Goal: Task Accomplishment & Management: Use online tool/utility

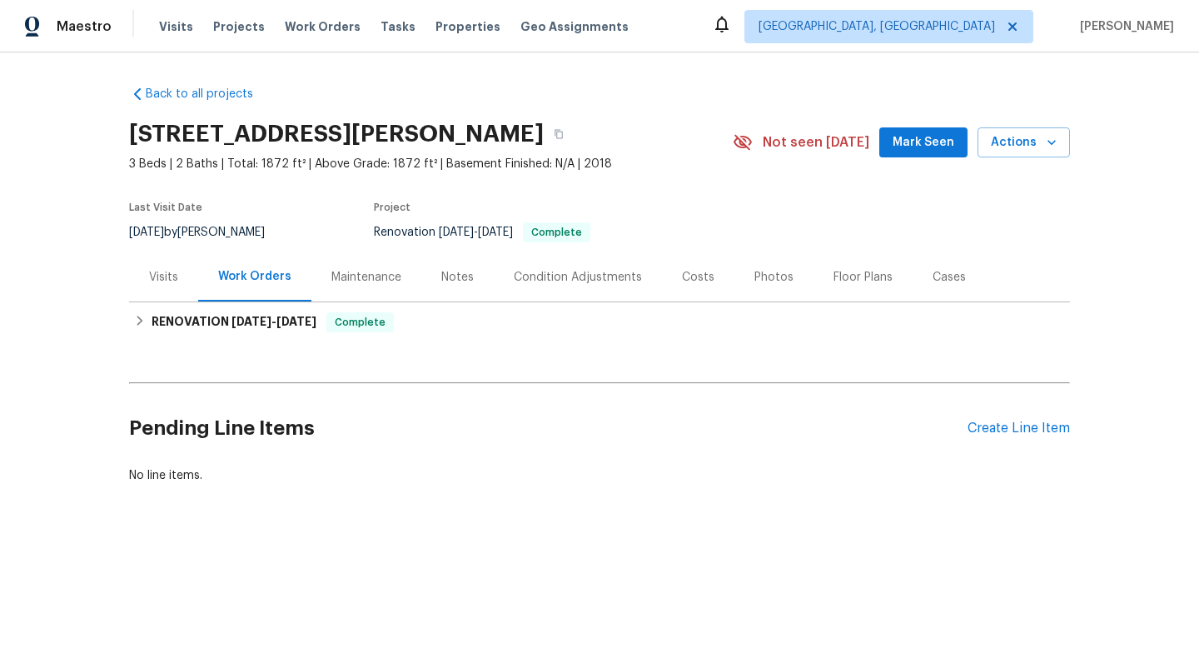
click at [374, 284] on div "Maintenance" at bounding box center [366, 277] width 70 height 17
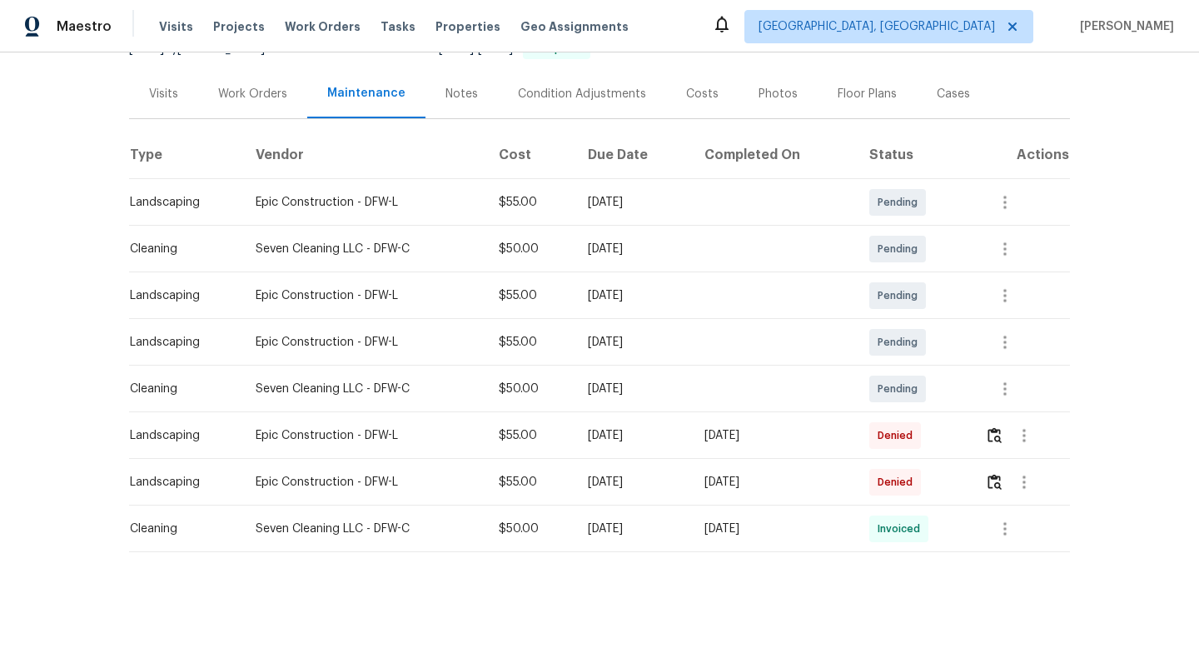
scroll to position [187, 0]
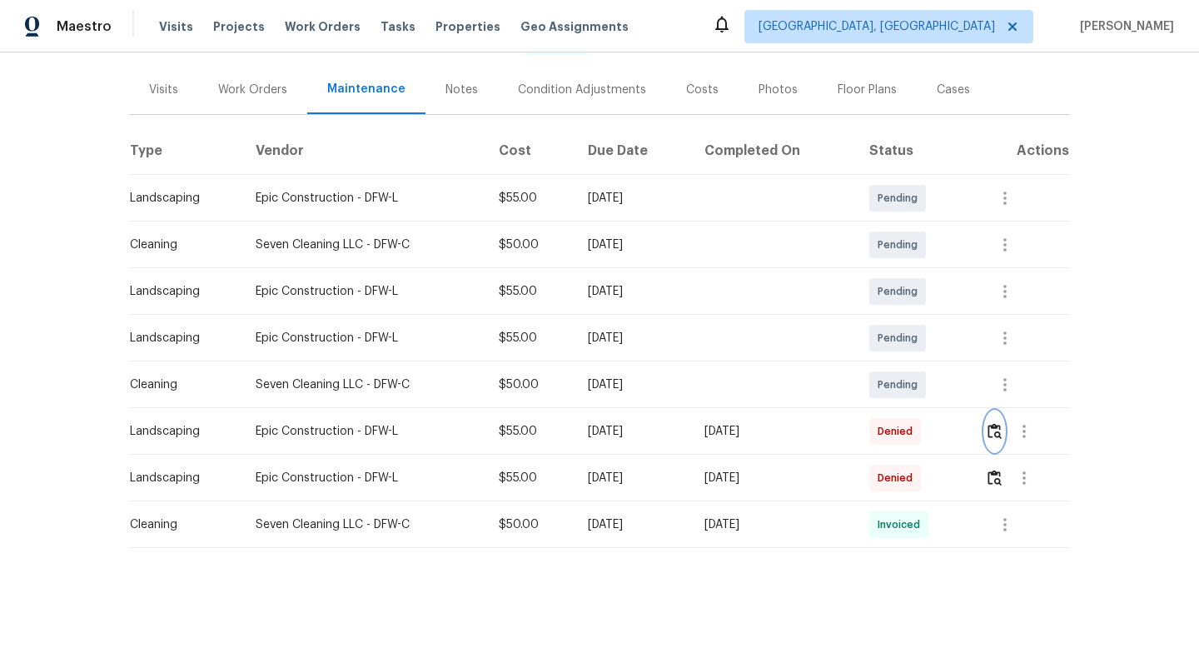
click at [1001, 436] on img "button" at bounding box center [994, 431] width 14 height 16
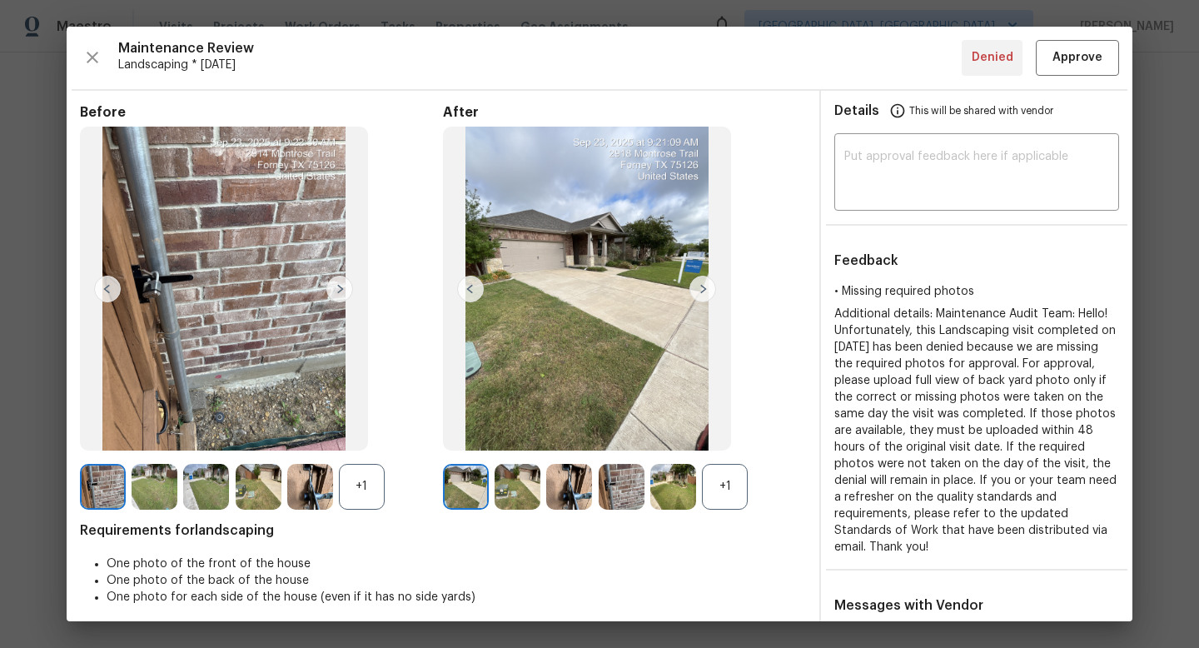
click at [726, 489] on div "+1" at bounding box center [725, 487] width 46 height 46
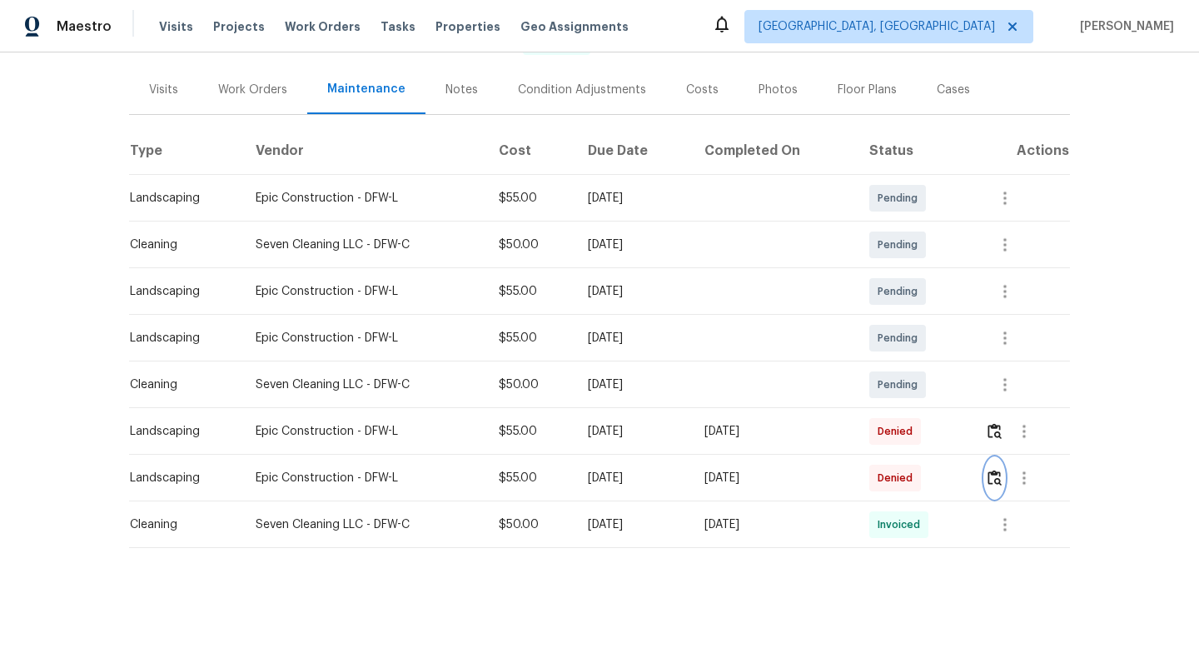
click at [999, 477] on img "button" at bounding box center [994, 477] width 14 height 16
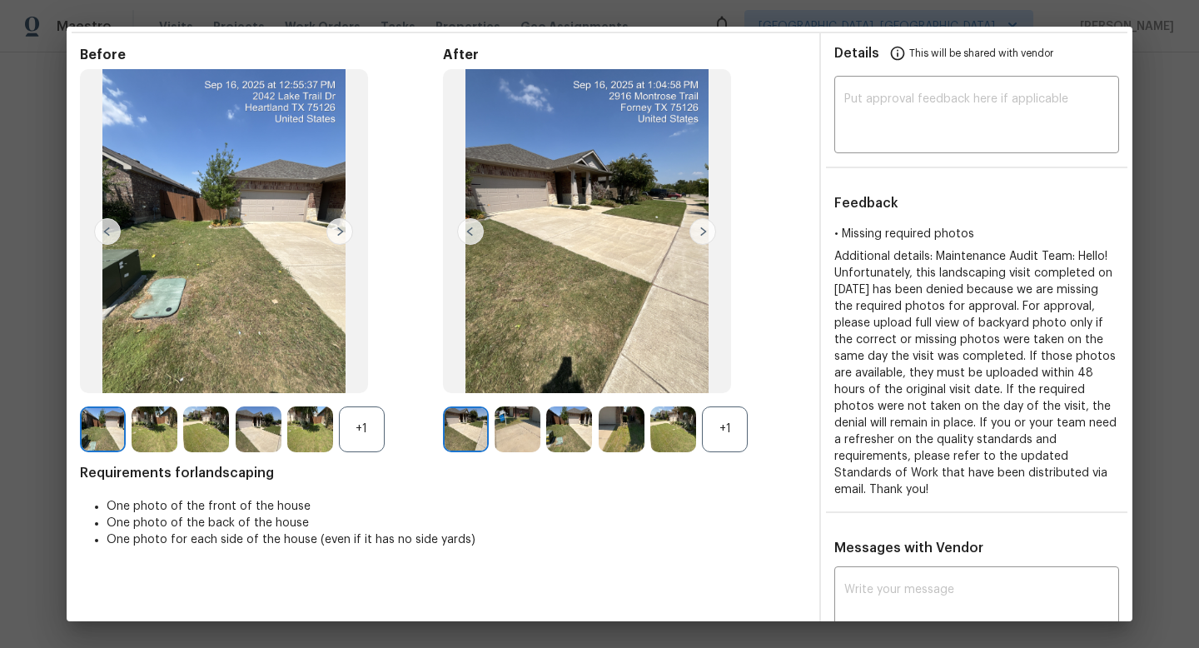
scroll to position [61, 0]
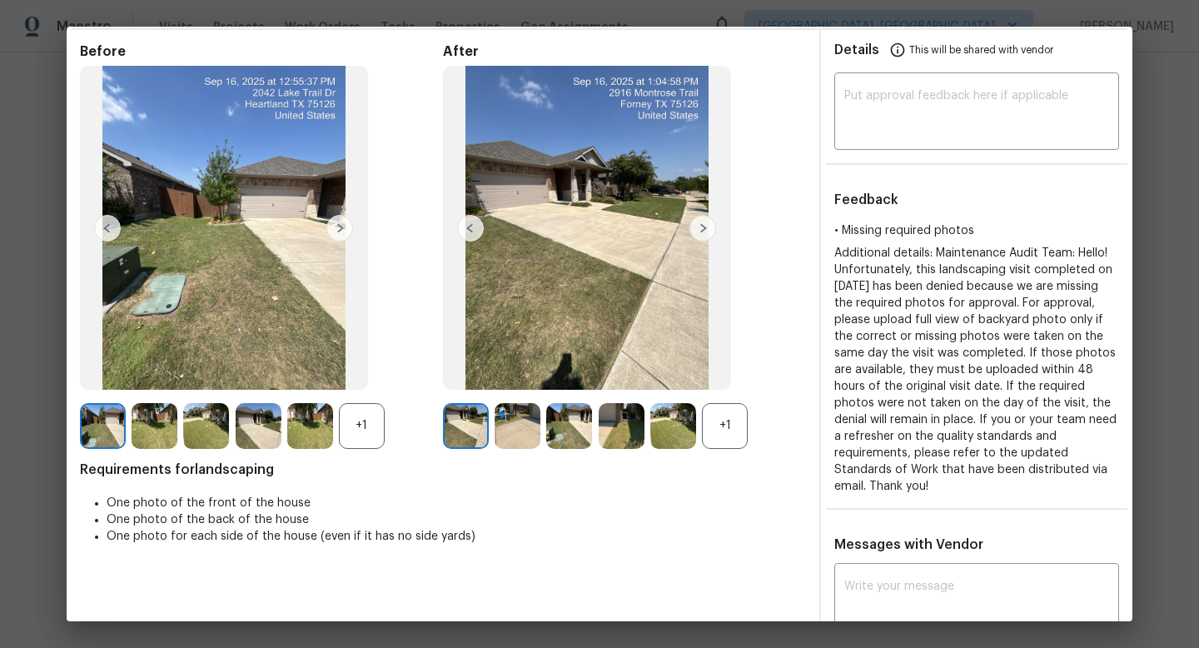
click at [710, 434] on div "+1" at bounding box center [725, 426] width 46 height 46
click at [628, 435] on img at bounding box center [621, 426] width 46 height 46
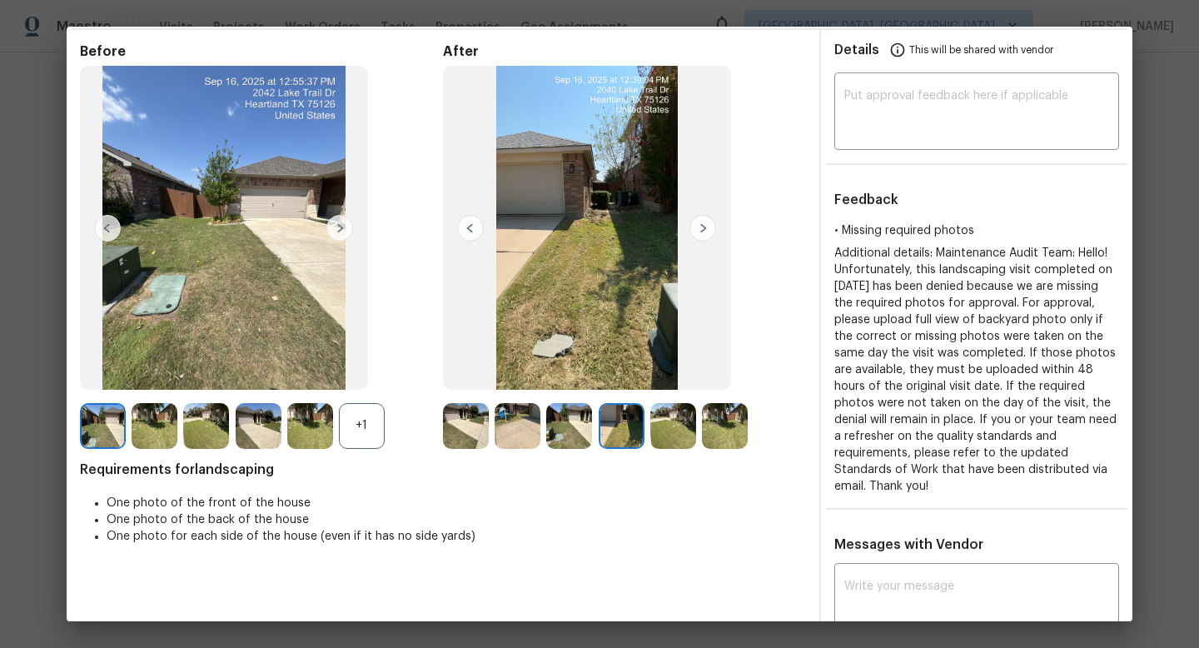
click at [352, 427] on div "+1" at bounding box center [362, 426] width 46 height 46
click at [669, 422] on img at bounding box center [673, 426] width 46 height 46
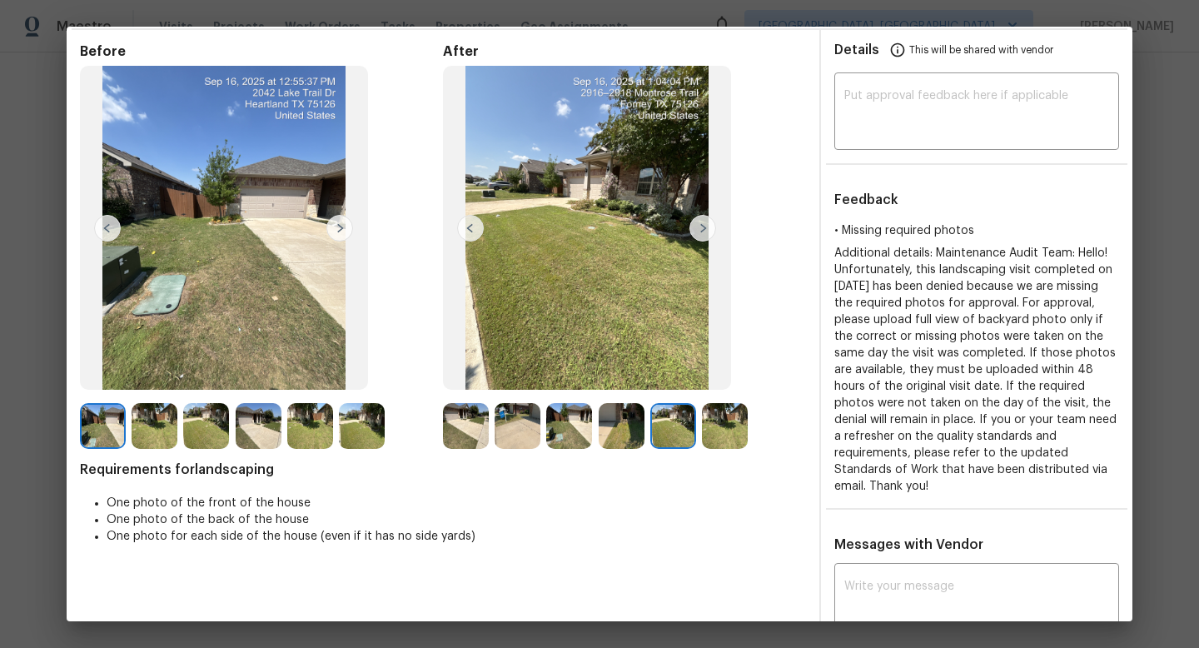
click at [725, 422] on img at bounding box center [725, 426] width 46 height 46
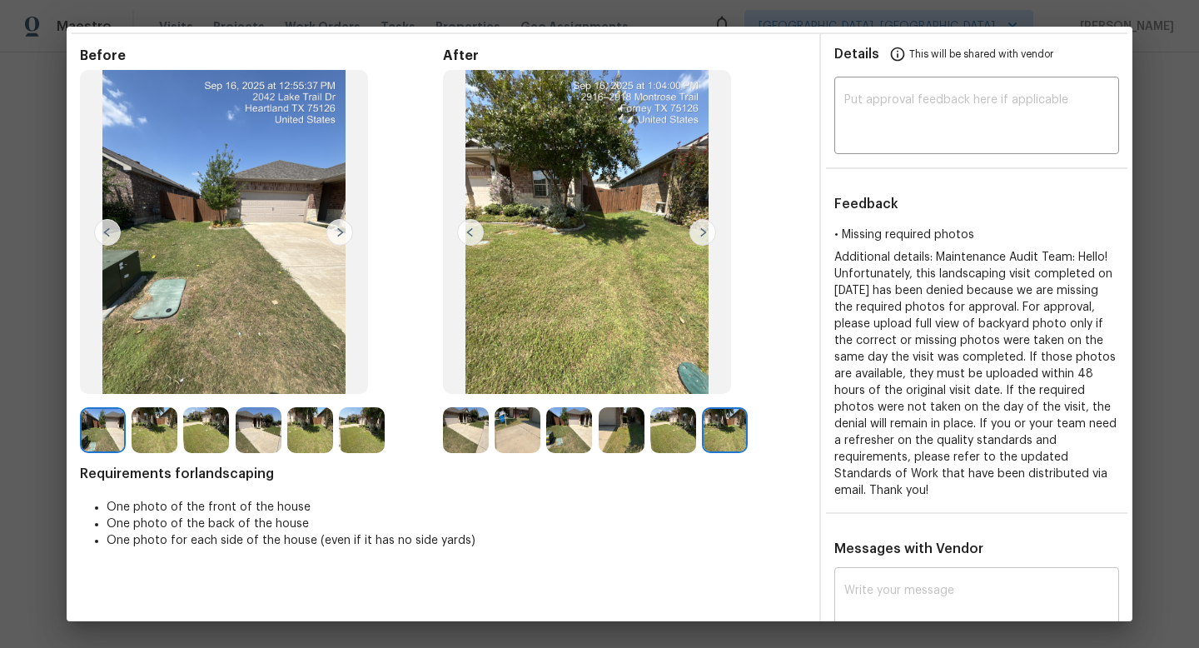
scroll to position [0, 0]
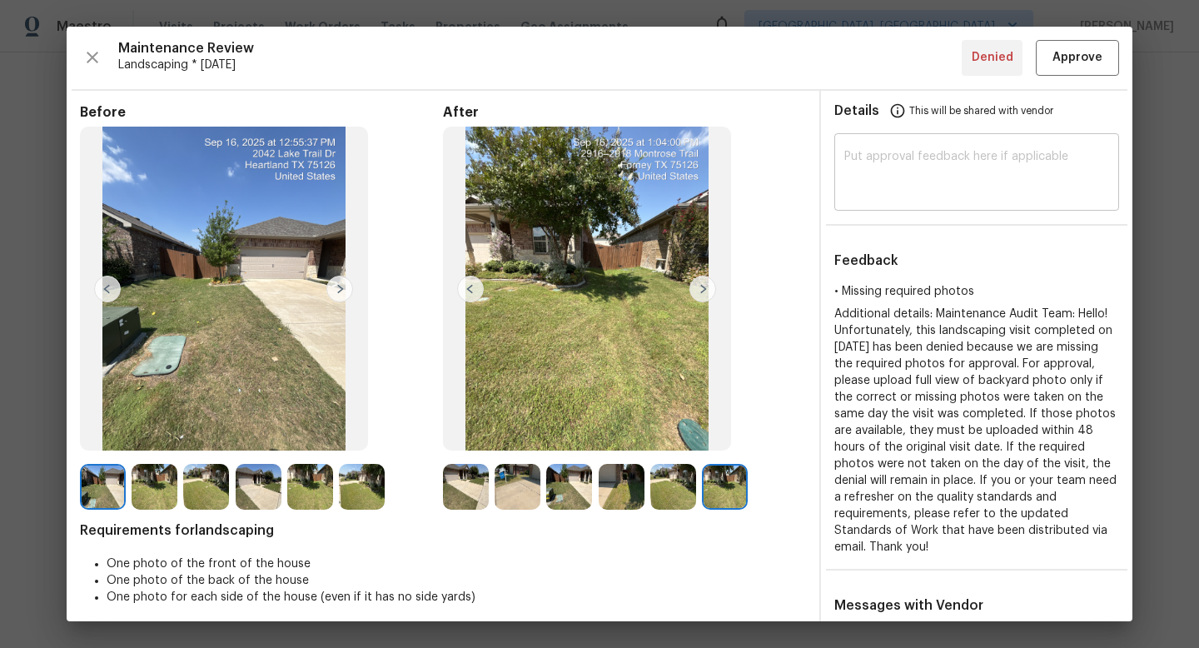
click at [952, 156] on textarea at bounding box center [976, 174] width 265 height 47
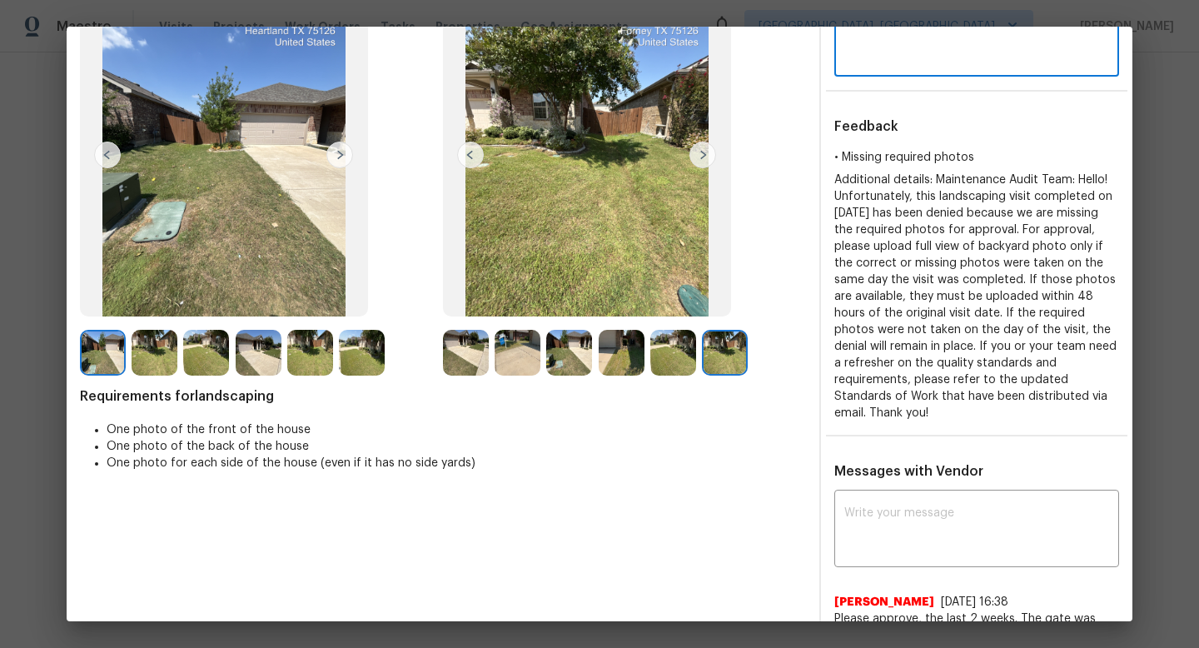
scroll to position [123, 0]
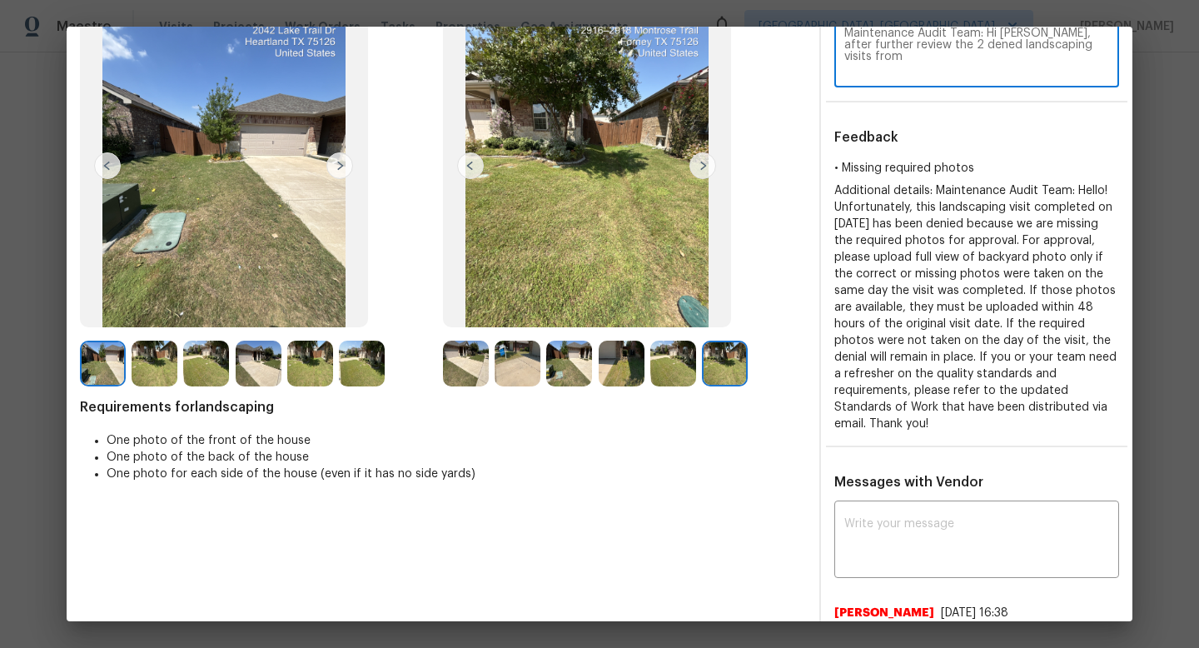
click at [980, 56] on textarea "Maintenance Audit Team: Hi [PERSON_NAME], after further review the 2 dened land…" at bounding box center [976, 50] width 265 height 47
type textarea "Maintenance Audit Team: Hi [PERSON_NAME], after further review the 2 dened land…"
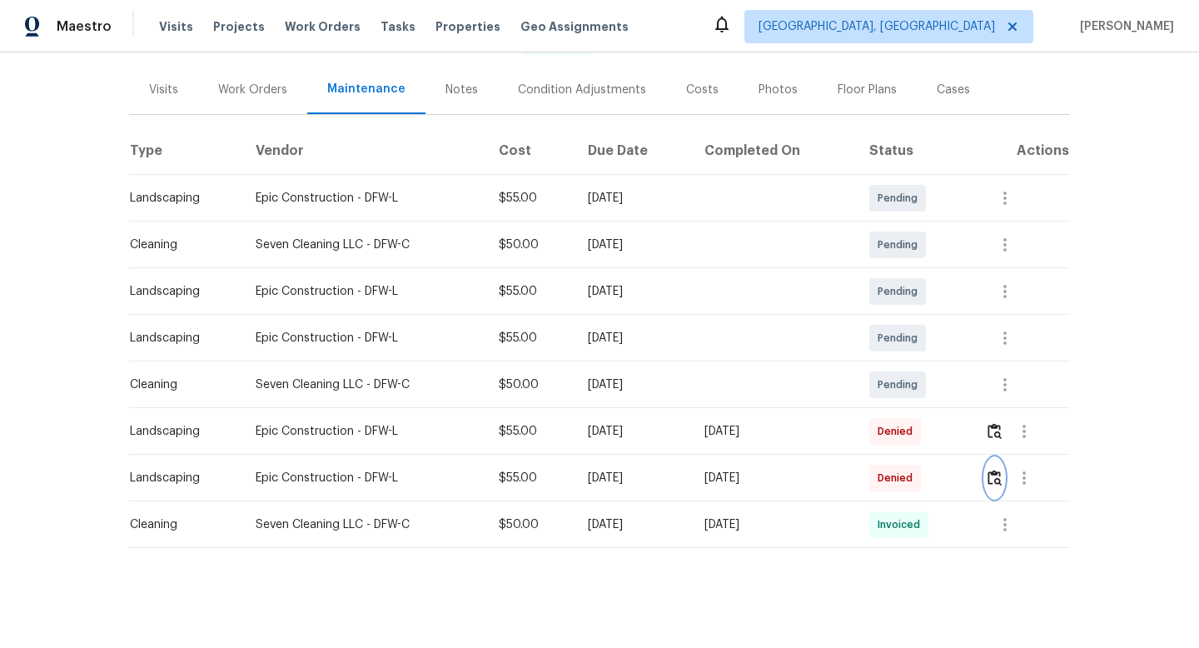
click at [996, 479] on img "button" at bounding box center [994, 477] width 14 height 16
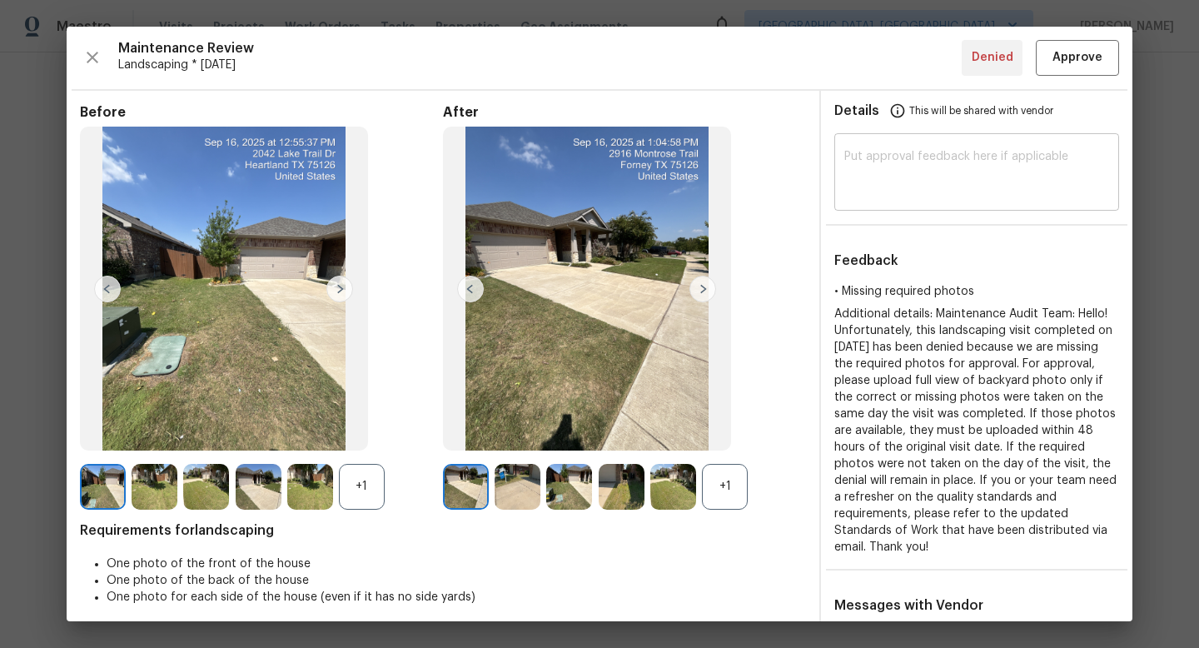
click at [909, 199] on div "​" at bounding box center [976, 173] width 285 height 73
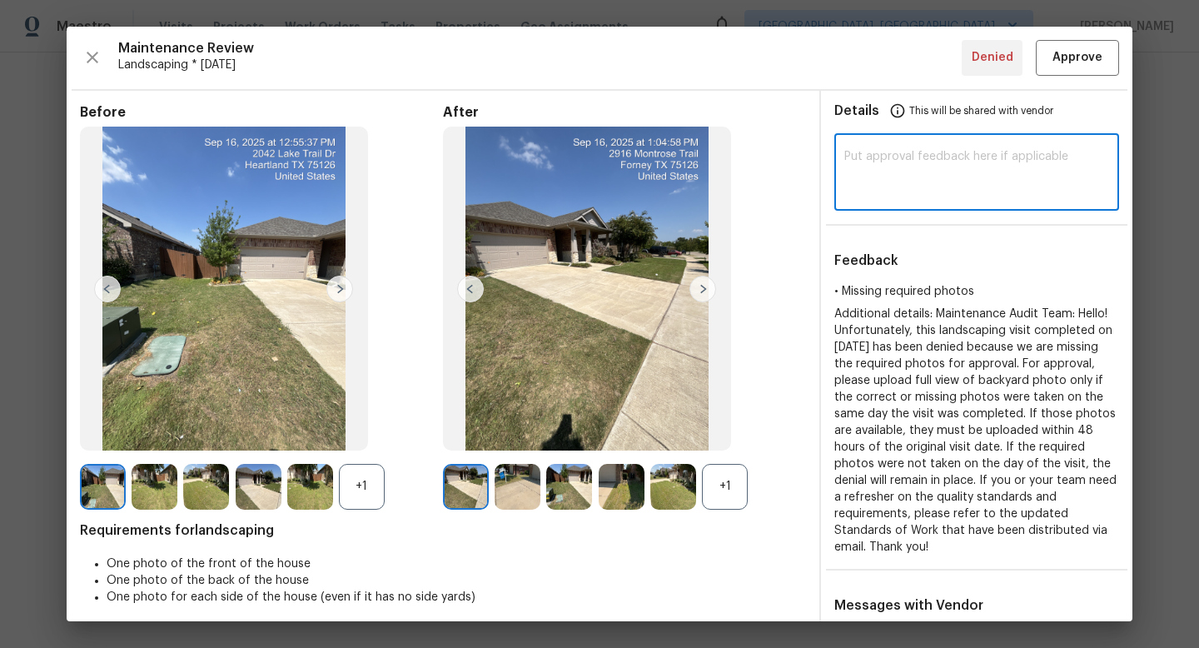
paste textarea "Maintenance Audit Team: Hi [PERSON_NAME], after further review the 2 dened land…"
type textarea "Maintenance Audit Team: Hi [PERSON_NAME], after further review the 2 dened land…"
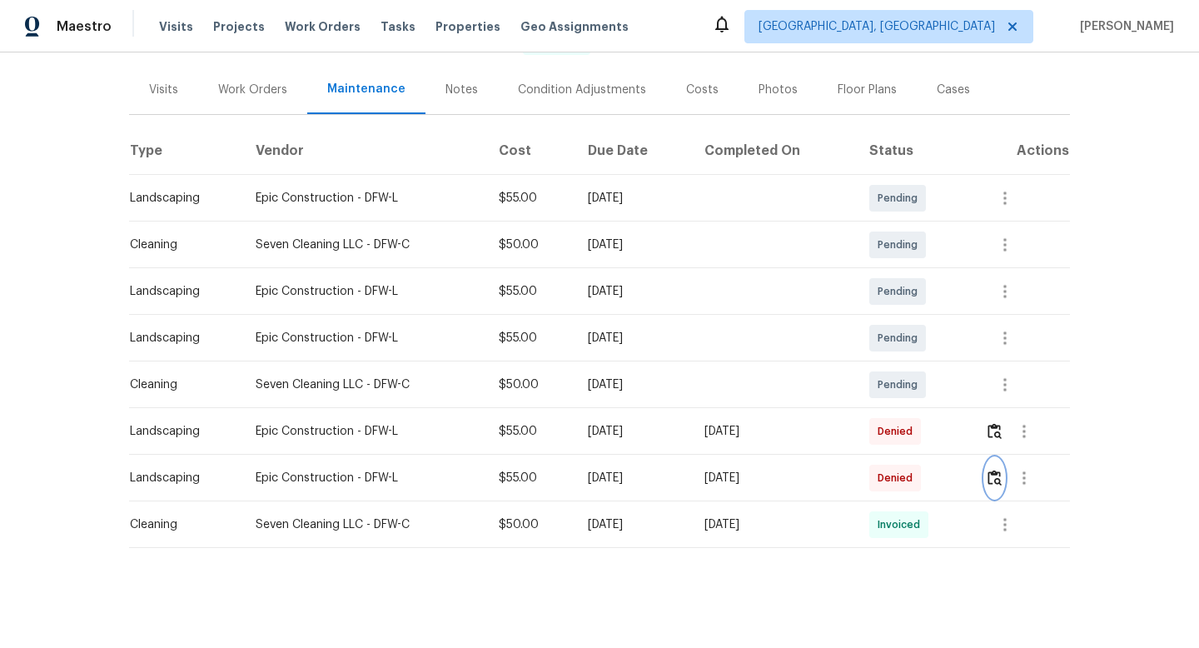
click at [998, 474] on img "button" at bounding box center [994, 477] width 14 height 16
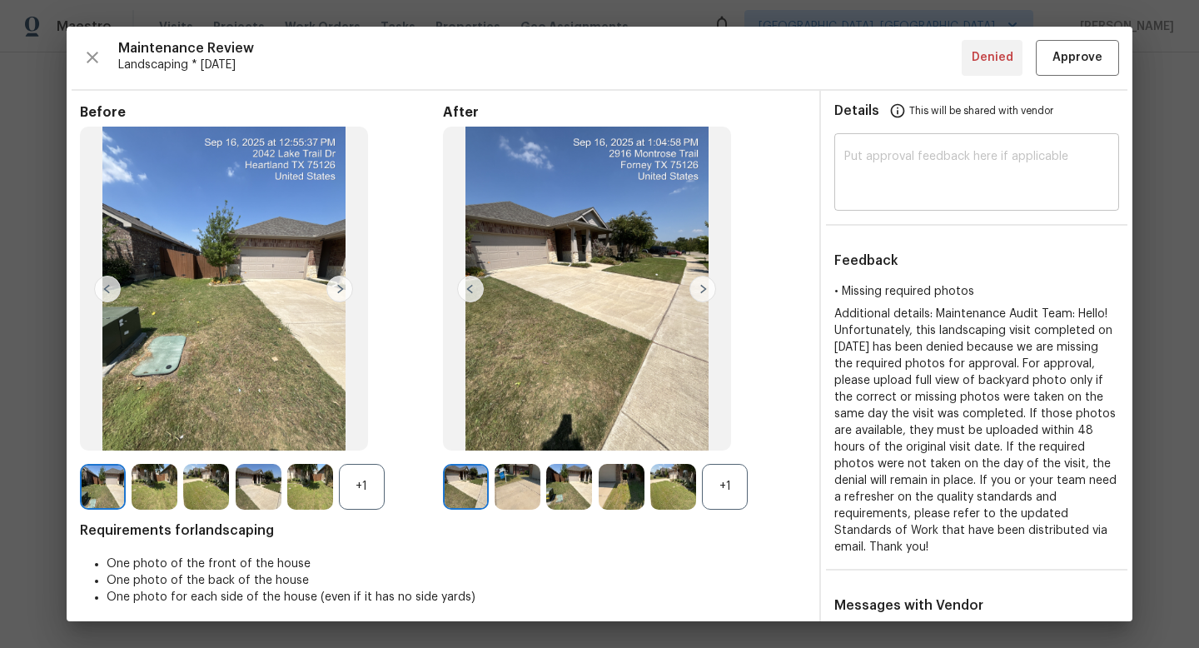
click at [963, 171] on textarea at bounding box center [976, 174] width 265 height 47
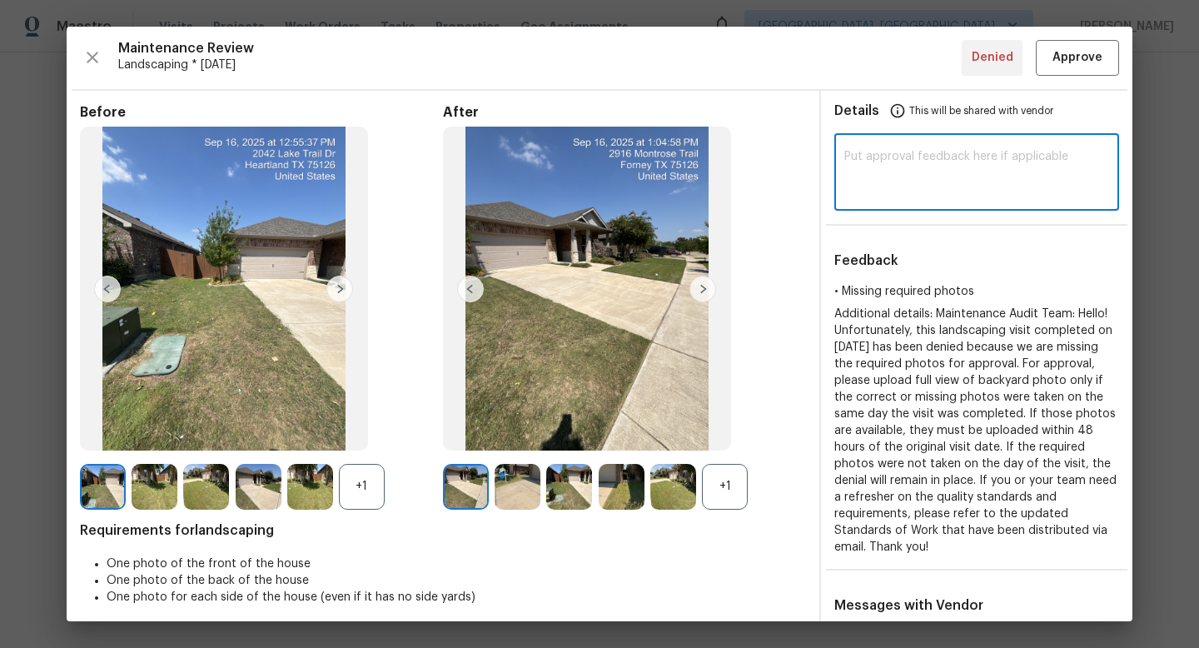
paste textarea "Maintenance Audit Team: Hi [PERSON_NAME], after further review the 2 dened land…"
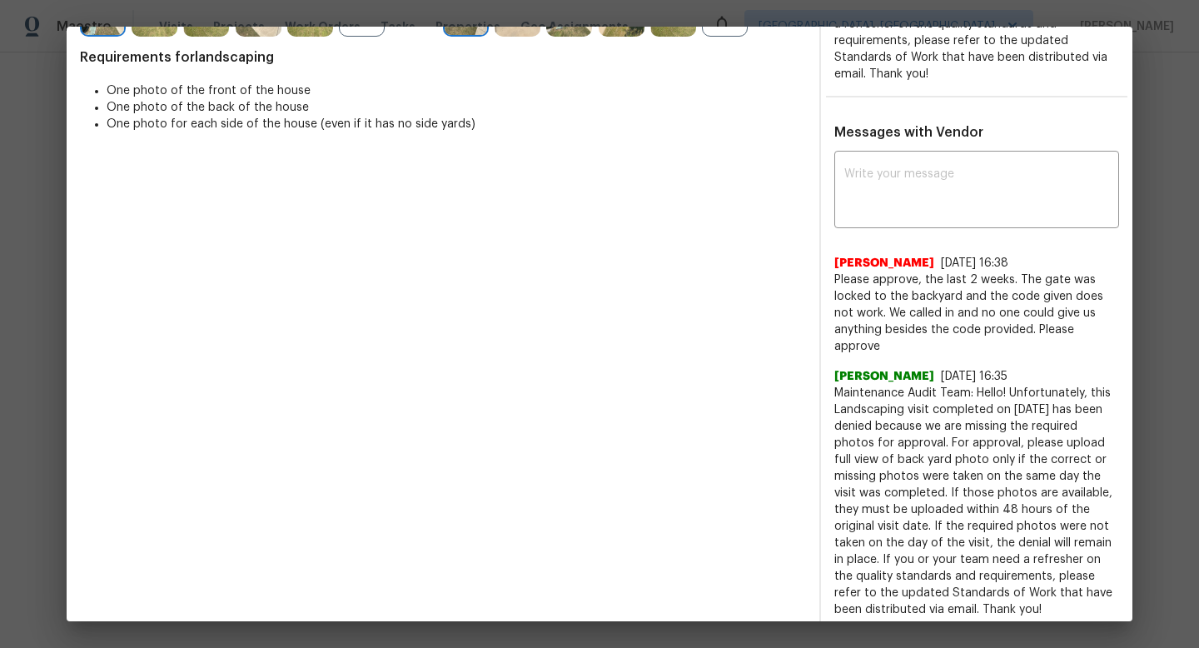
scroll to position [276, 0]
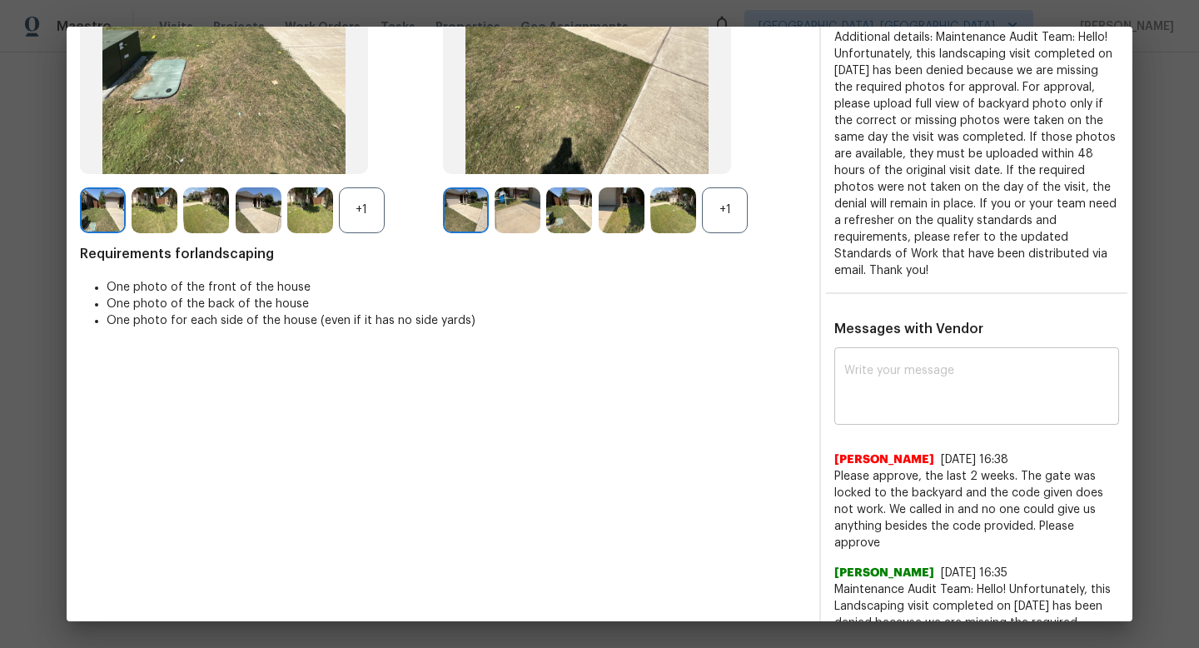
type textarea "Maintenance Audit Team: Hi [PERSON_NAME], after further review the 2 dened land…"
click at [942, 375] on textarea at bounding box center [976, 388] width 265 height 47
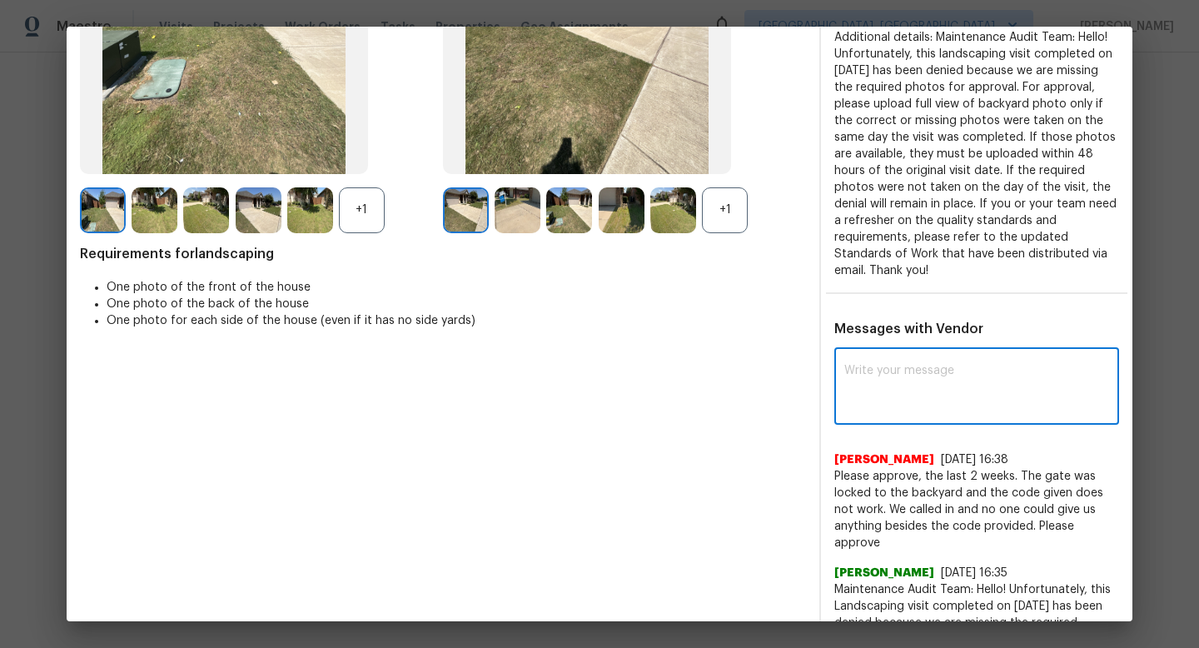
paste textarea "Maintenance Audit Team: Hi [PERSON_NAME], after further review the 2 dened land…"
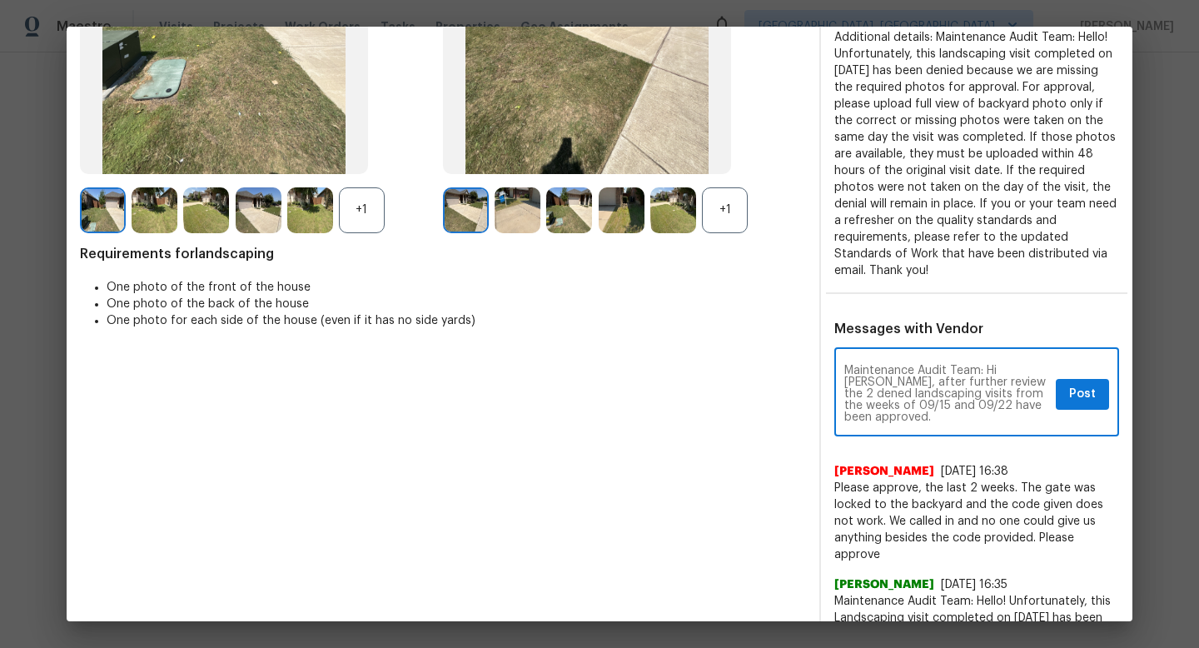
click at [1002, 379] on textarea "Maintenance Audit Team: Hi [PERSON_NAME], after further review the 2 dened land…" at bounding box center [946, 394] width 205 height 58
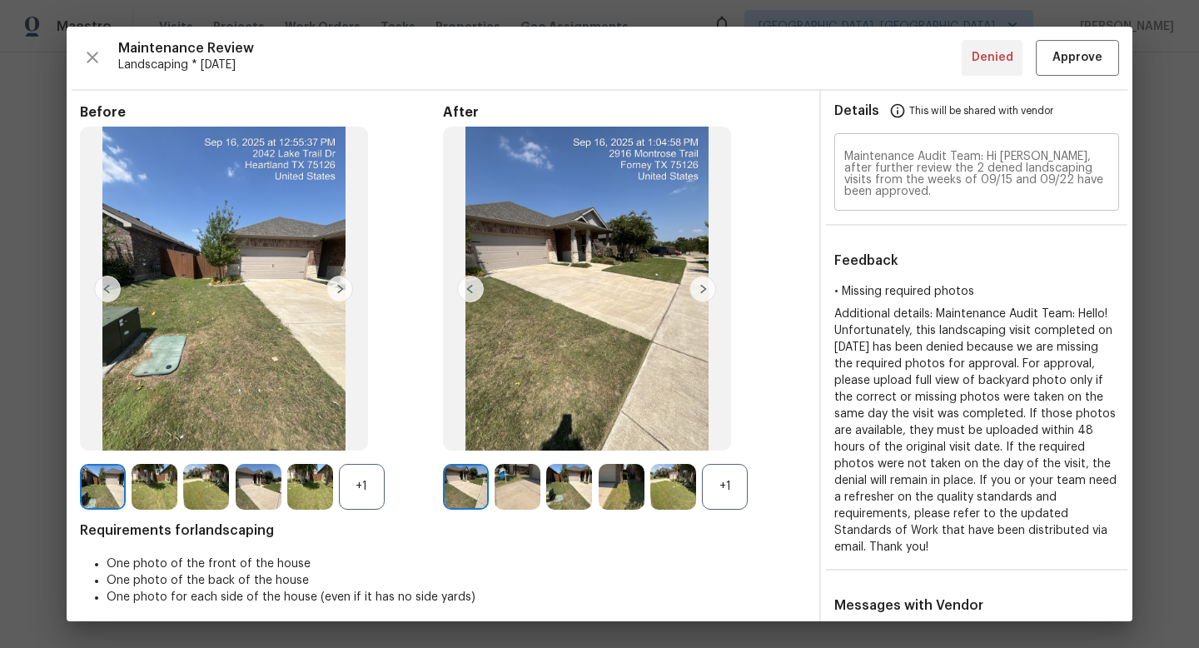
type textarea "Maintenance Audit Team: Hi [PERSON_NAME], after further review the 2 denied lan…"
click at [966, 163] on textarea "Maintenance Audit Team: Hi [PERSON_NAME], after further review the 2 dened land…" at bounding box center [976, 174] width 265 height 47
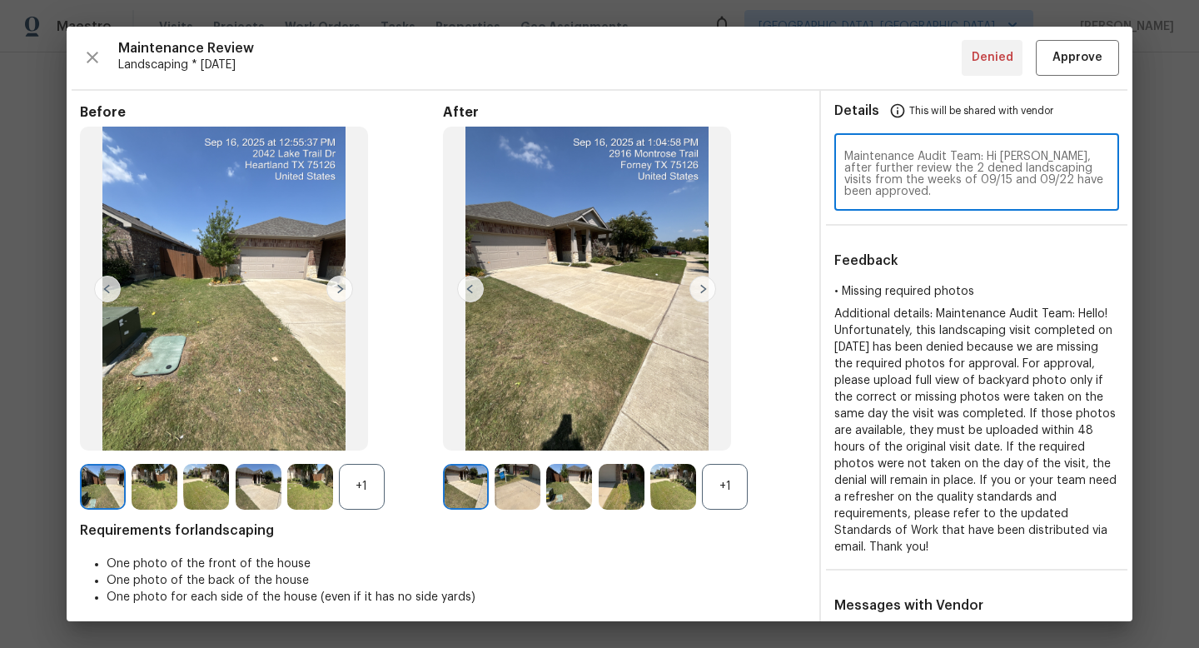
click at [966, 163] on textarea "Maintenance Audit Team: Hi [PERSON_NAME], after further review the 2 dened land…" at bounding box center [976, 174] width 265 height 47
paste textarea "i"
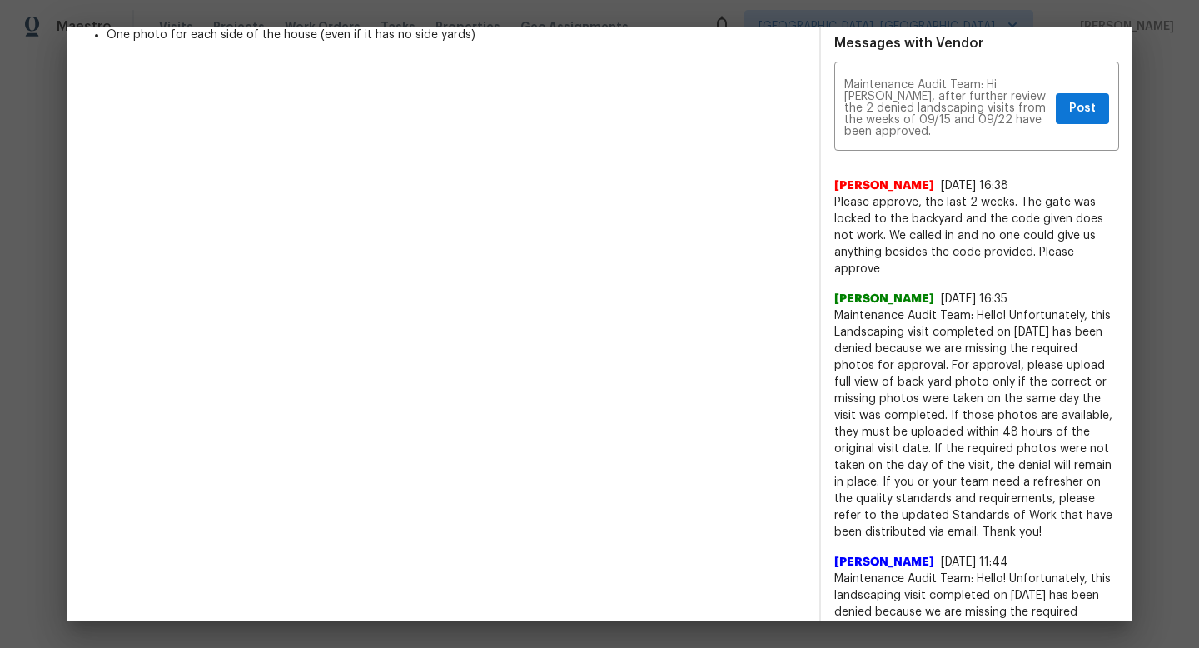
scroll to position [526, 0]
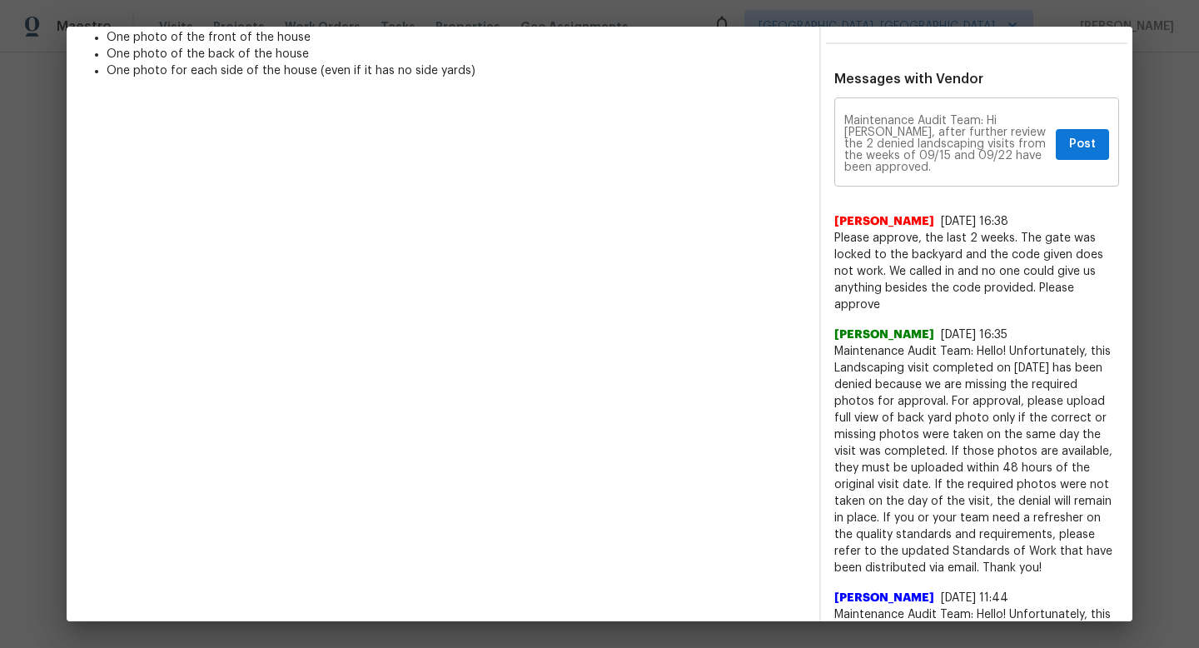
type textarea "Maintenance Audit Team: Hi [PERSON_NAME], after further review the 2 denied lan…"
click at [1080, 142] on span "Post" at bounding box center [1082, 144] width 27 height 21
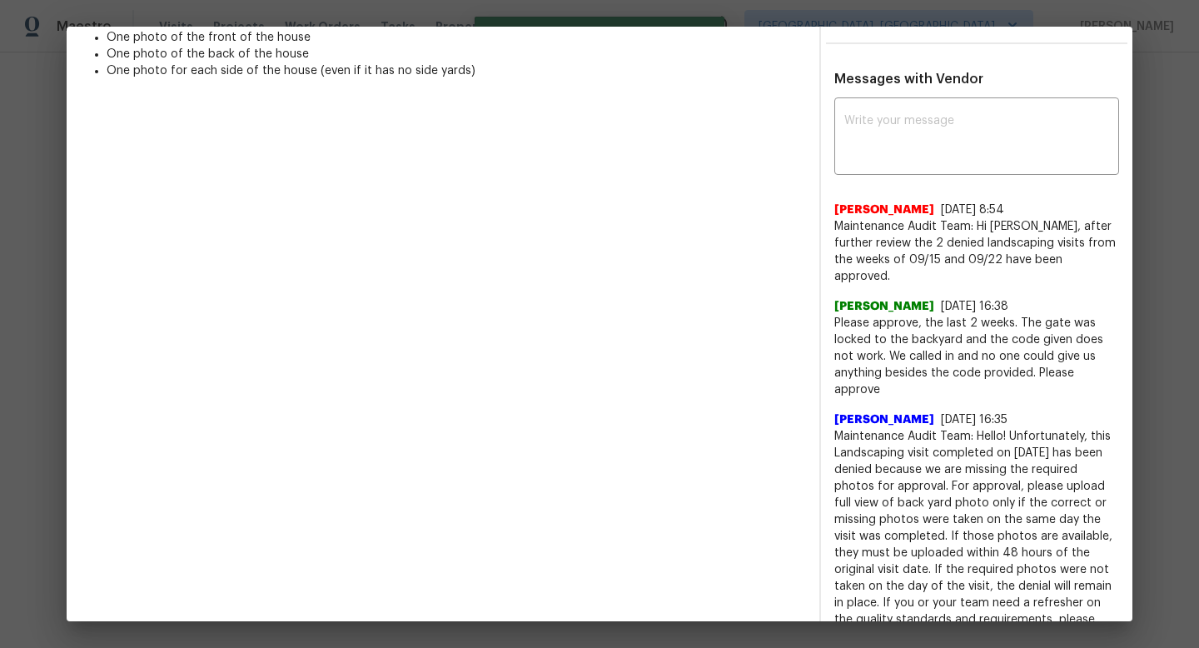
scroll to position [0, 0]
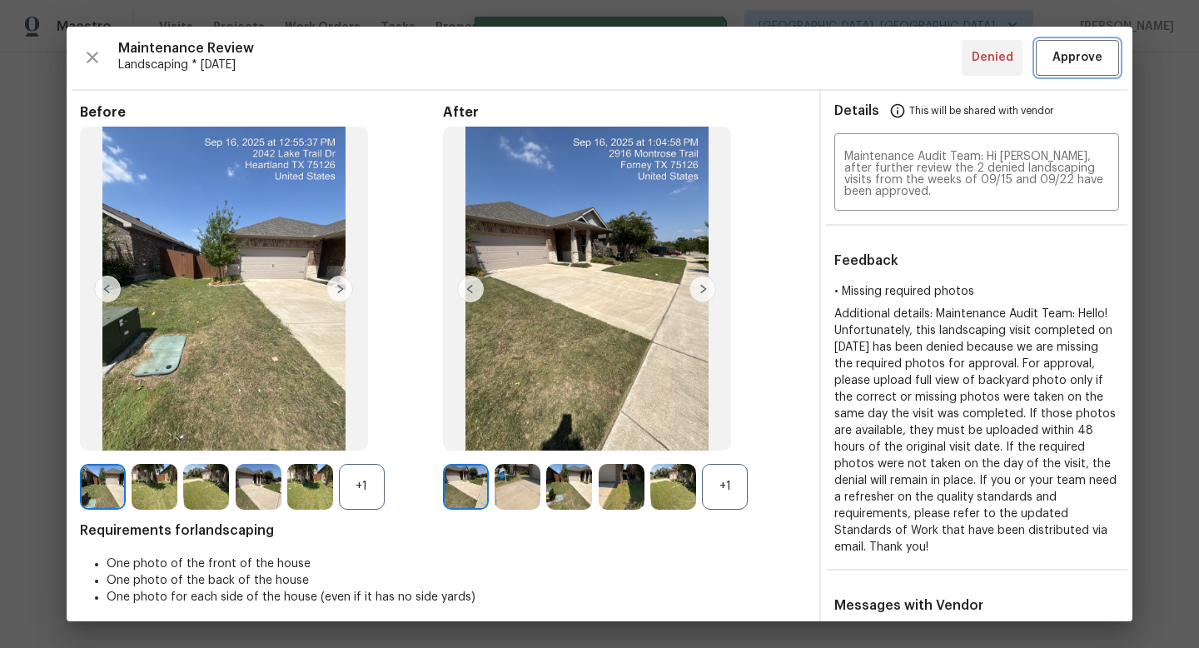
click at [1067, 72] on button "Approve" at bounding box center [1076, 58] width 83 height 36
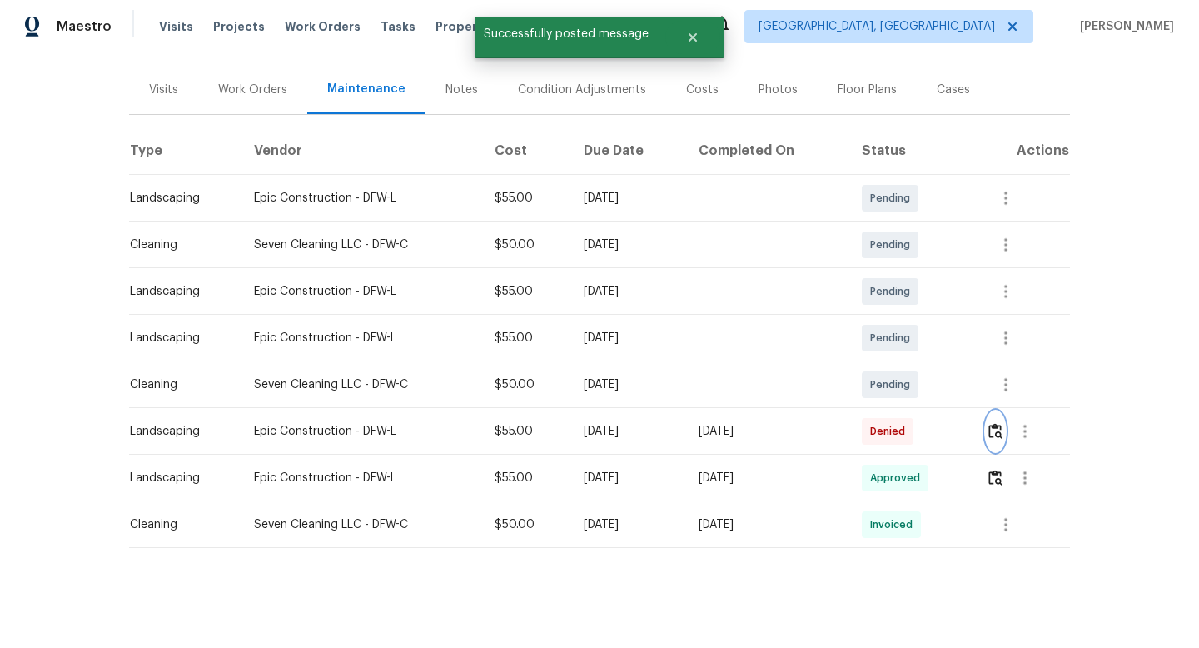
click at [1002, 424] on img "button" at bounding box center [995, 431] width 14 height 16
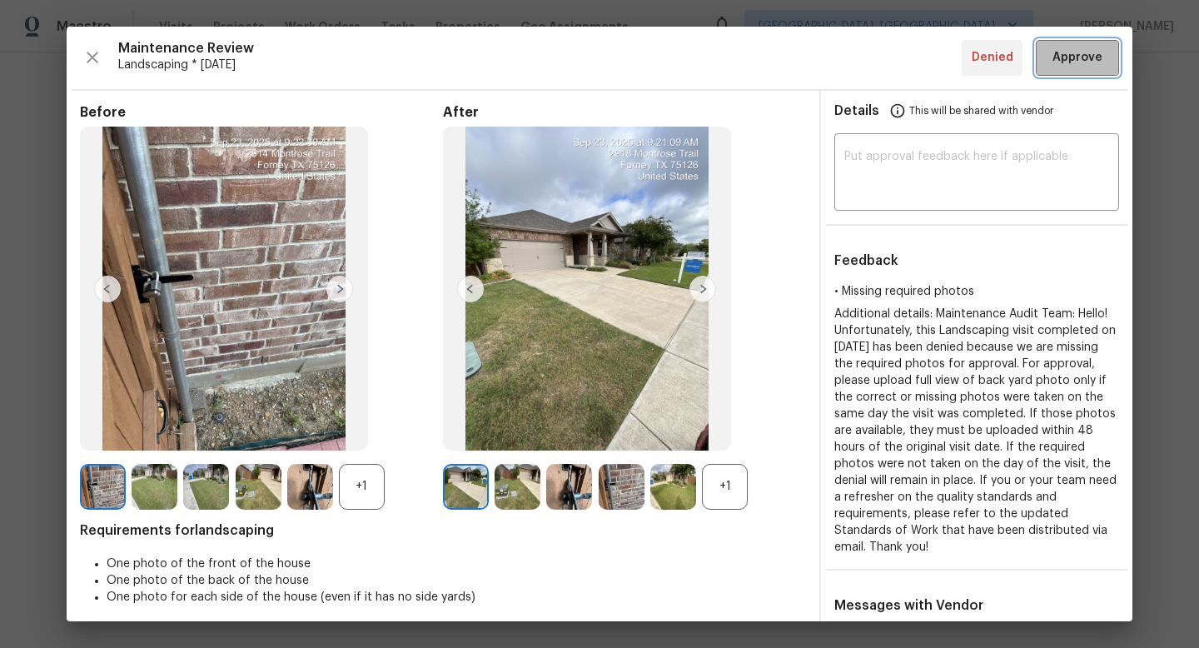
click at [1070, 67] on span "Approve" at bounding box center [1077, 57] width 50 height 21
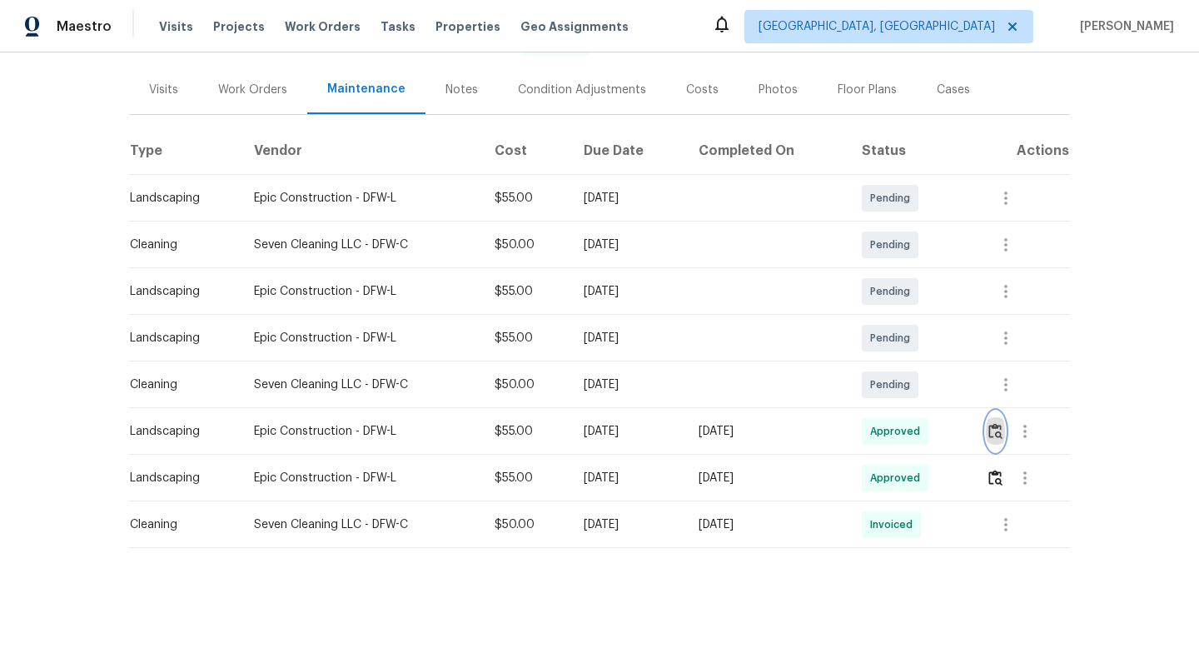
click at [1002, 434] on img "button" at bounding box center [995, 431] width 14 height 16
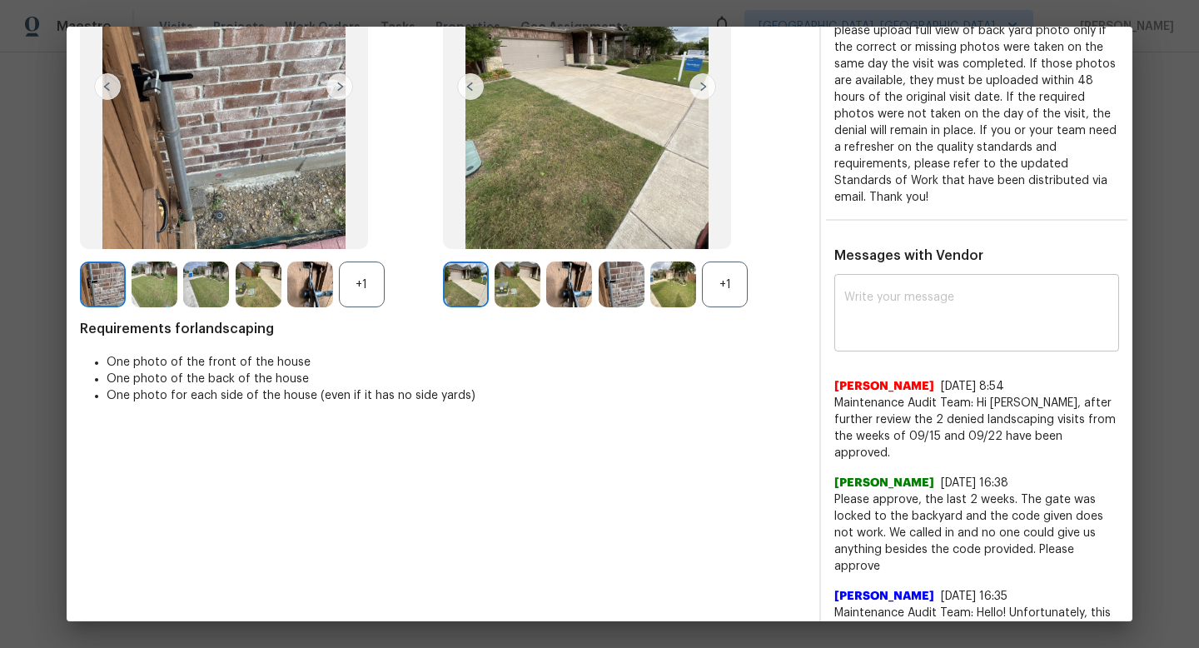
scroll to position [206, 0]
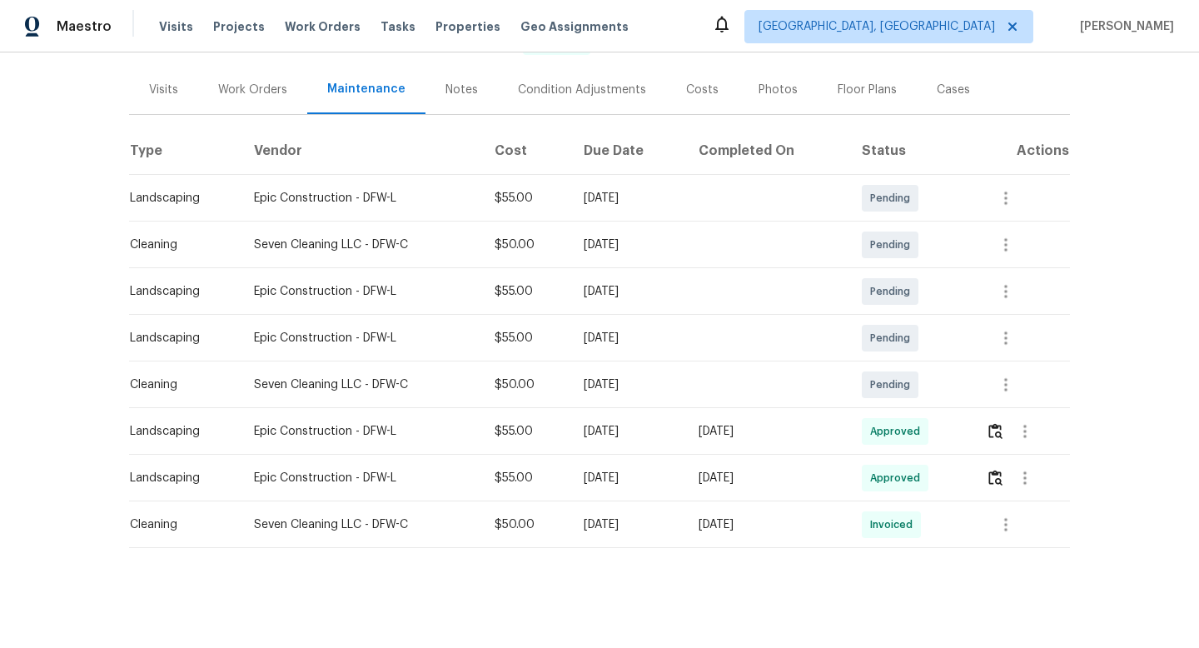
click at [1140, 146] on div "Back to all projects [STREET_ADDRESS][PERSON_NAME] 3 Beds | 2 Baths | Total: 18…" at bounding box center [599, 349] width 1199 height 595
